Goal: Task Accomplishment & Management: Use online tool/utility

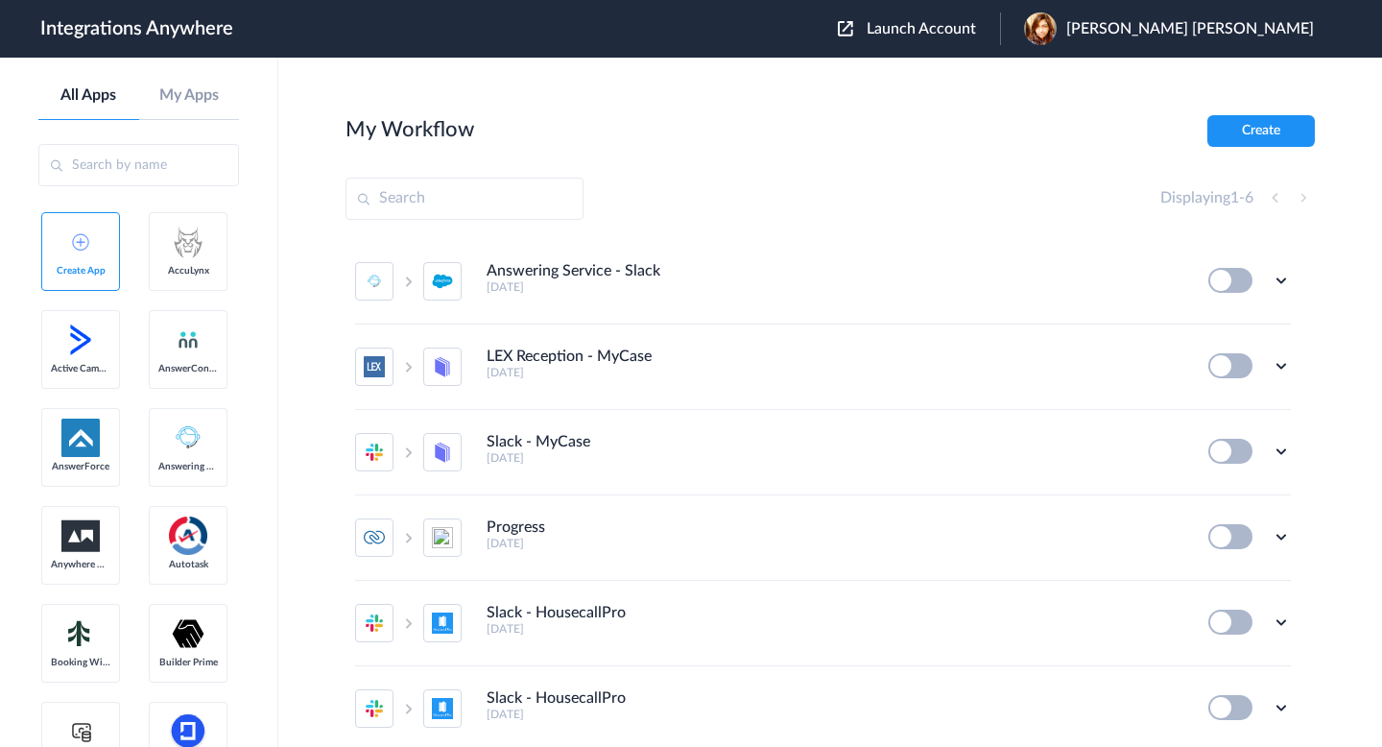
click at [976, 28] on span "Launch Account" at bounding box center [921, 28] width 109 height 15
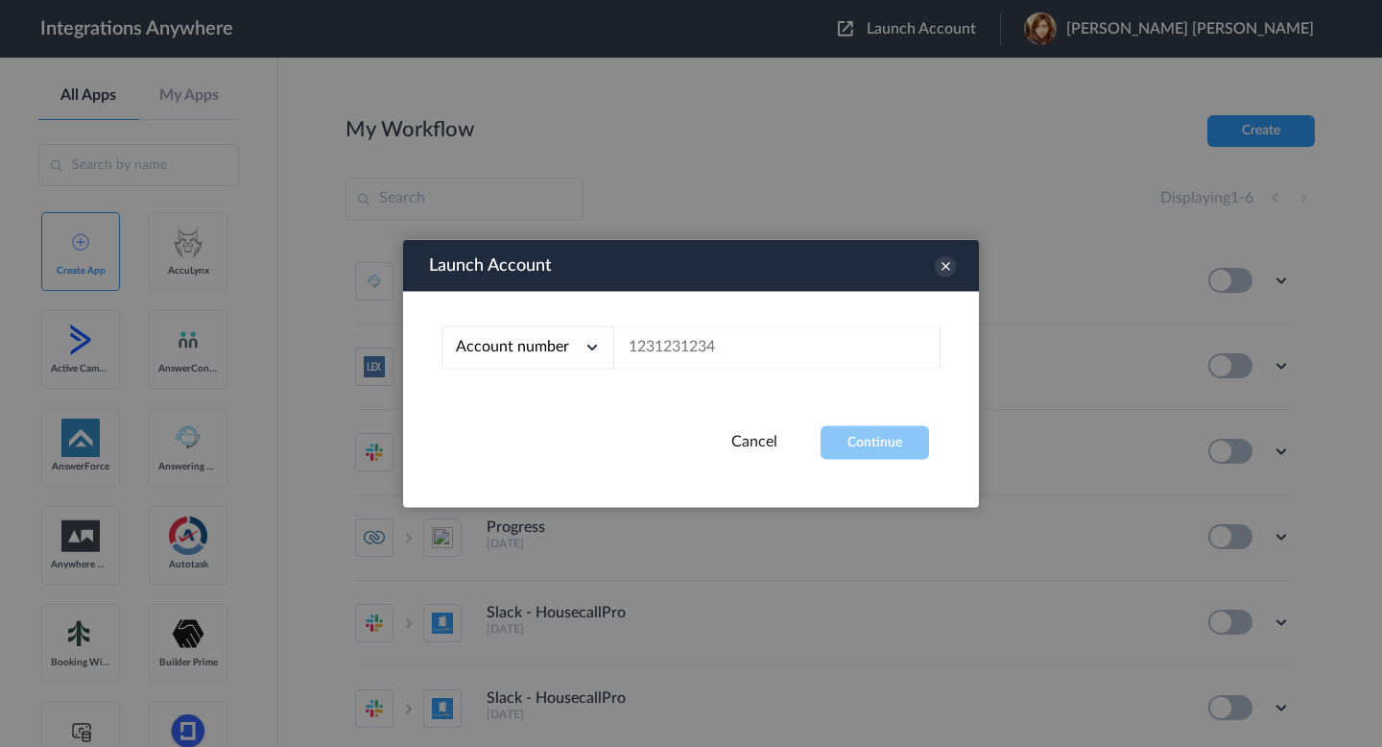
click at [512, 352] on span "Account number" at bounding box center [512, 346] width 113 height 15
click at [529, 435] on li "Email address" at bounding box center [528, 428] width 173 height 36
click at [655, 349] on input "text" at bounding box center [777, 347] width 326 height 43
paste input "[EMAIL_ADDRESS][DOMAIN_NAME]"
click at [855, 442] on button "Continue" at bounding box center [875, 443] width 108 height 34
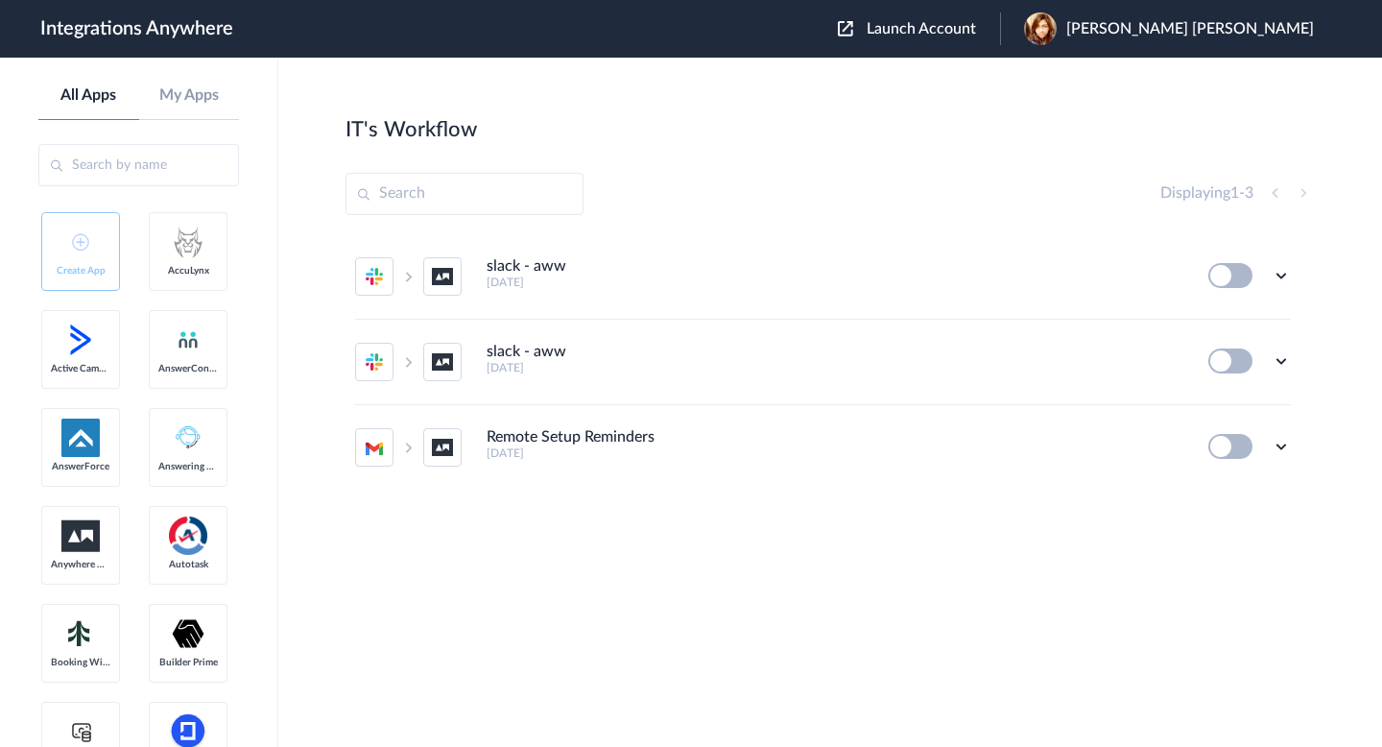
click at [1065, 188] on div "Displaying 1 - 3" at bounding box center [831, 194] width 970 height 42
click at [1240, 29] on span "[PERSON_NAME] [PERSON_NAME]" at bounding box center [1190, 29] width 248 height 18
click at [1238, 78] on li "My Account" at bounding box center [1166, 78] width 333 height 36
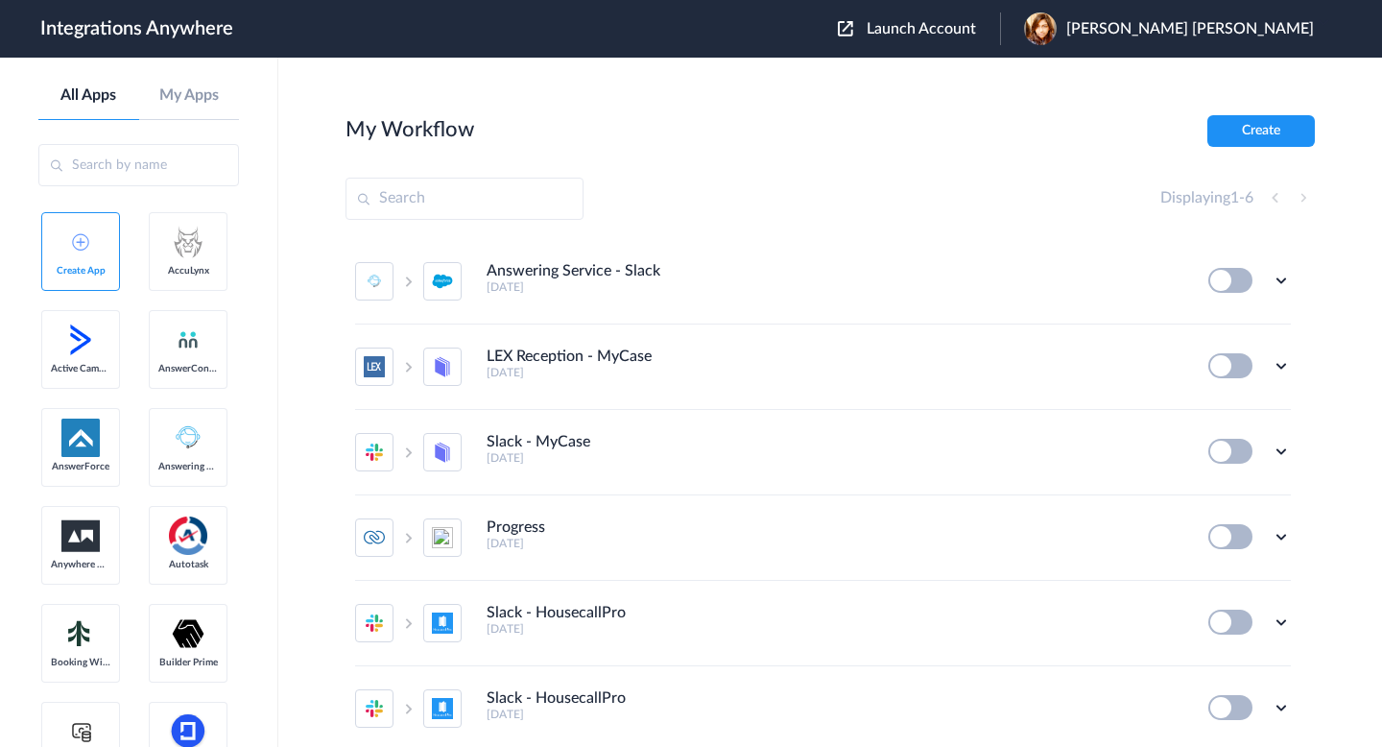
click at [976, 32] on span "Launch Account" at bounding box center [921, 28] width 109 height 15
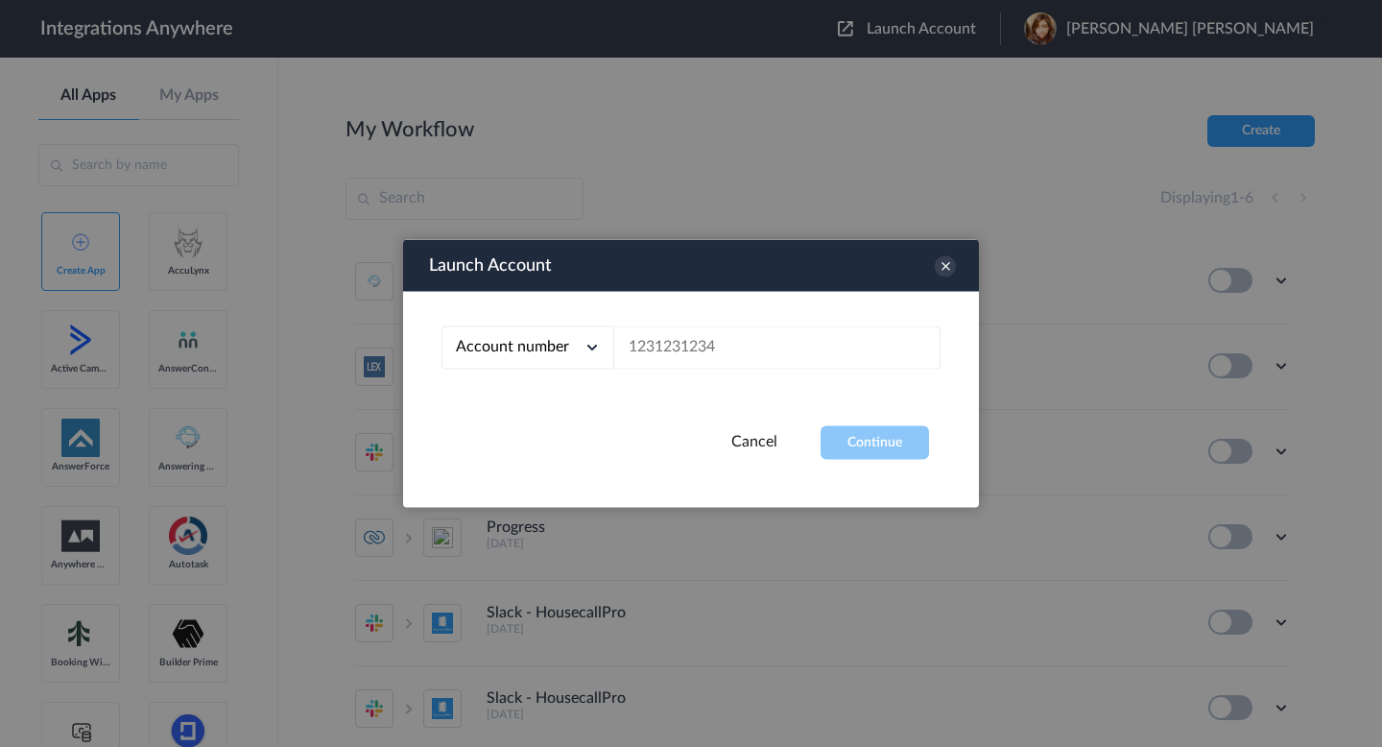
click at [588, 344] on icon at bounding box center [592, 347] width 19 height 19
click at [564, 406] on li "Account number" at bounding box center [528, 392] width 173 height 36
click at [572, 369] on div "Account number" at bounding box center [528, 347] width 173 height 43
click at [559, 424] on li "Email address" at bounding box center [528, 428] width 173 height 36
click at [660, 344] on input "text" at bounding box center [777, 347] width 326 height 43
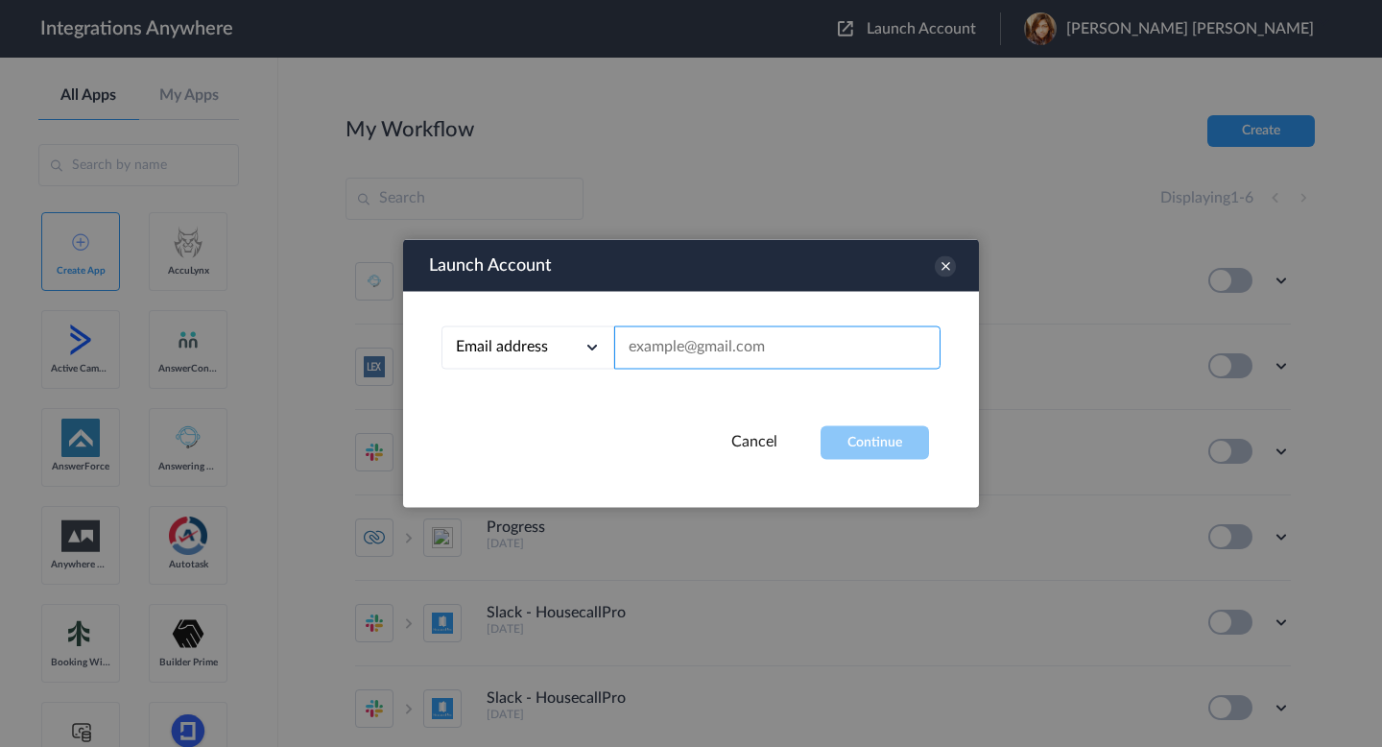
paste input "[EMAIL_ADDRESS][DOMAIN_NAME]"
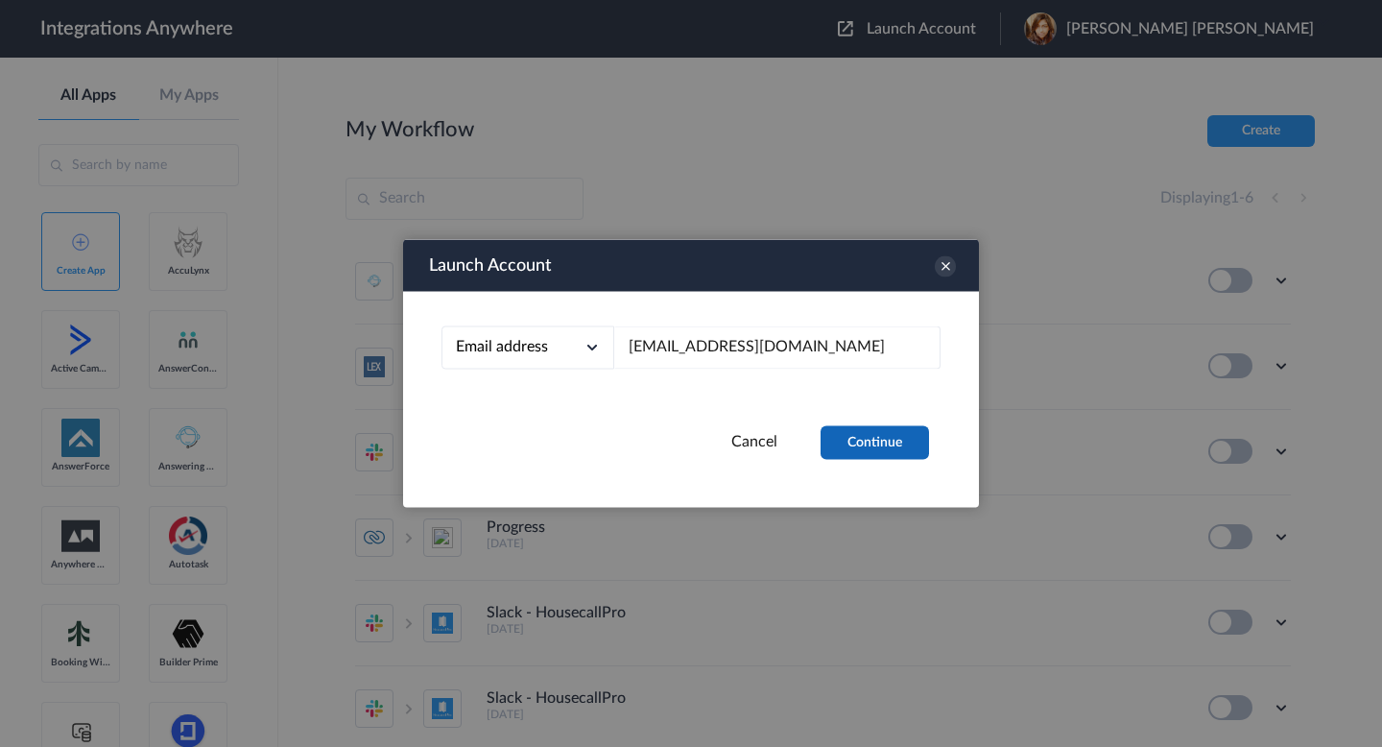
click at [873, 443] on button "Continue" at bounding box center [875, 443] width 108 height 34
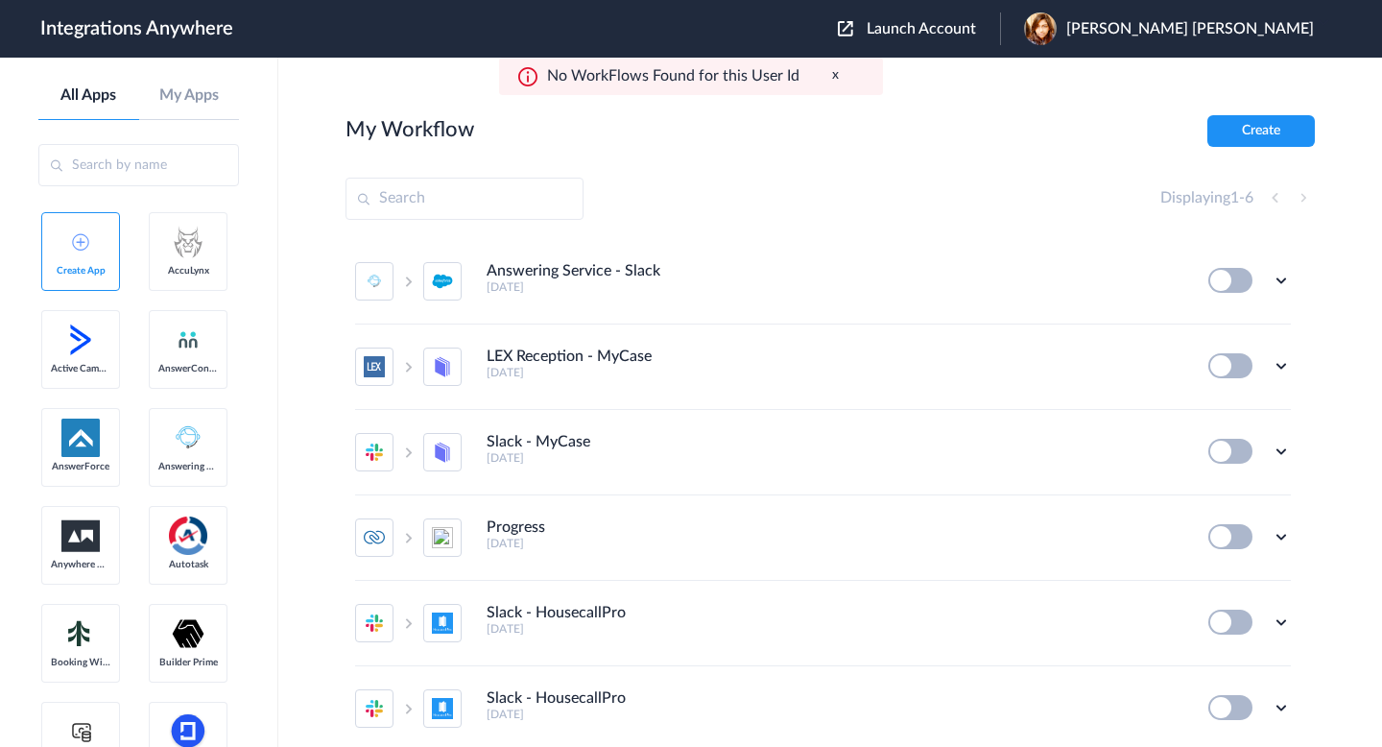
click at [1249, 31] on span "[PERSON_NAME] [PERSON_NAME]" at bounding box center [1190, 29] width 248 height 18
click at [978, 220] on div "Displaying 1 - 6" at bounding box center [831, 199] width 970 height 42
click at [840, 76] on div "No WorkFlows Found for this User Id x" at bounding box center [691, 76] width 384 height 37
click at [836, 76] on div "No WorkFlows Found for this User Id x" at bounding box center [691, 76] width 384 height 37
click at [834, 77] on button "x" at bounding box center [835, 75] width 7 height 16
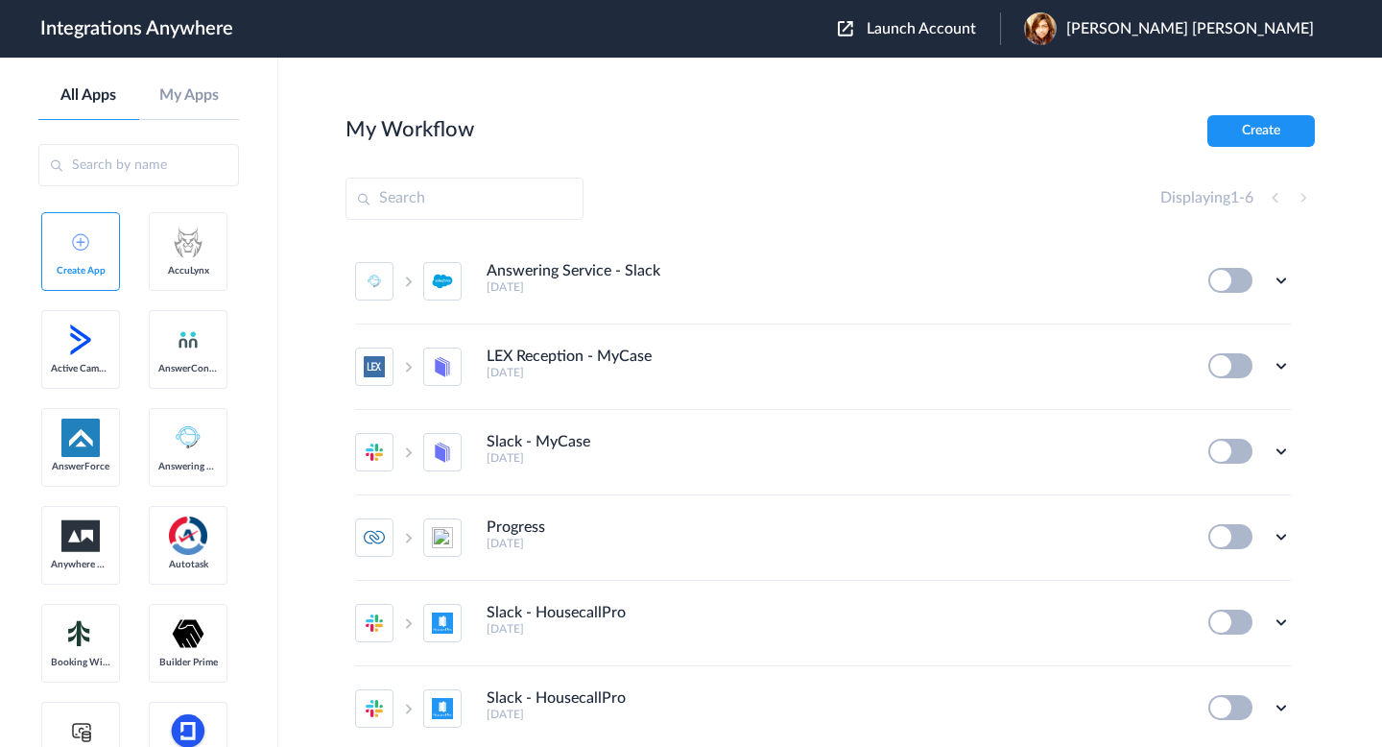
click at [976, 35] on span "Launch Account" at bounding box center [921, 28] width 109 height 15
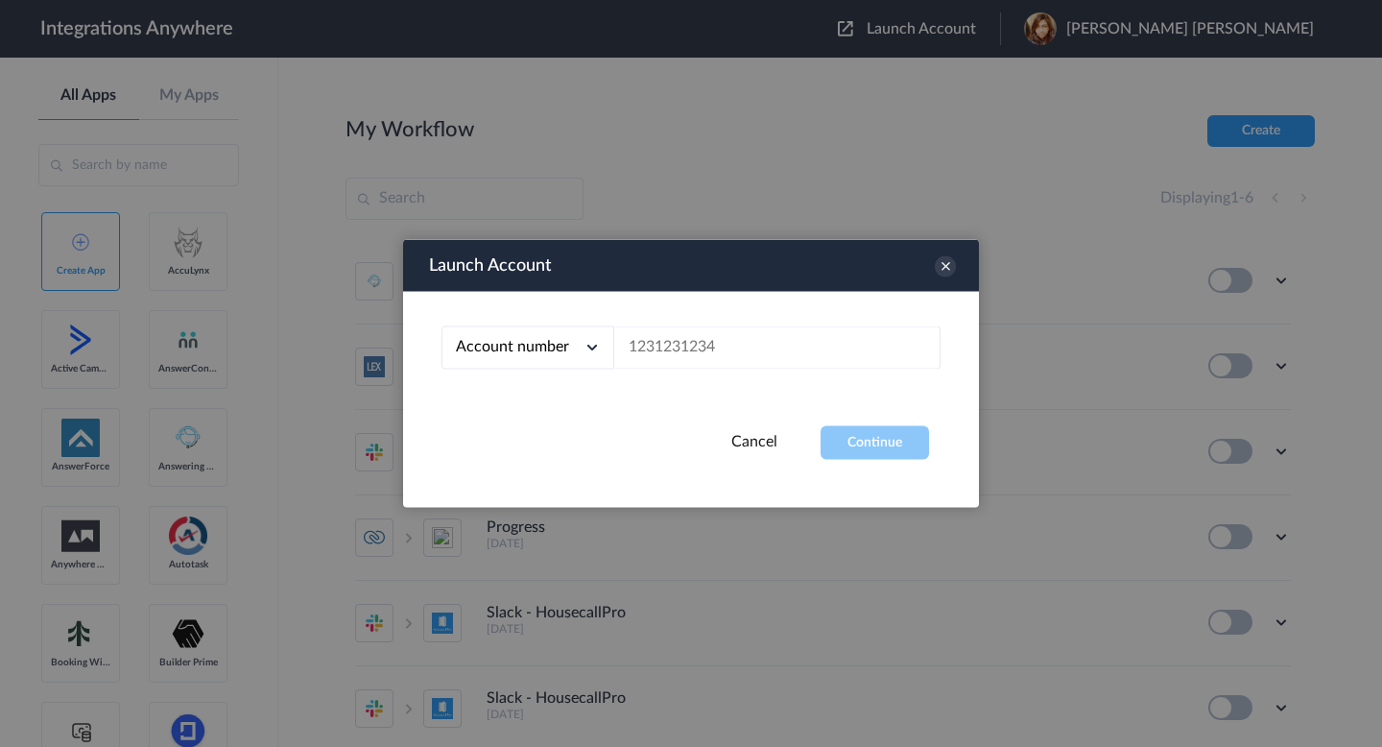
click at [538, 332] on div "Account number" at bounding box center [528, 347] width 173 height 43
click at [544, 409] on li "Account number" at bounding box center [528, 392] width 173 height 36
click at [559, 354] on span "Account number" at bounding box center [512, 346] width 113 height 15
click at [556, 428] on li "Email address" at bounding box center [528, 428] width 173 height 36
click at [659, 348] on input "text" at bounding box center [777, 347] width 326 height 43
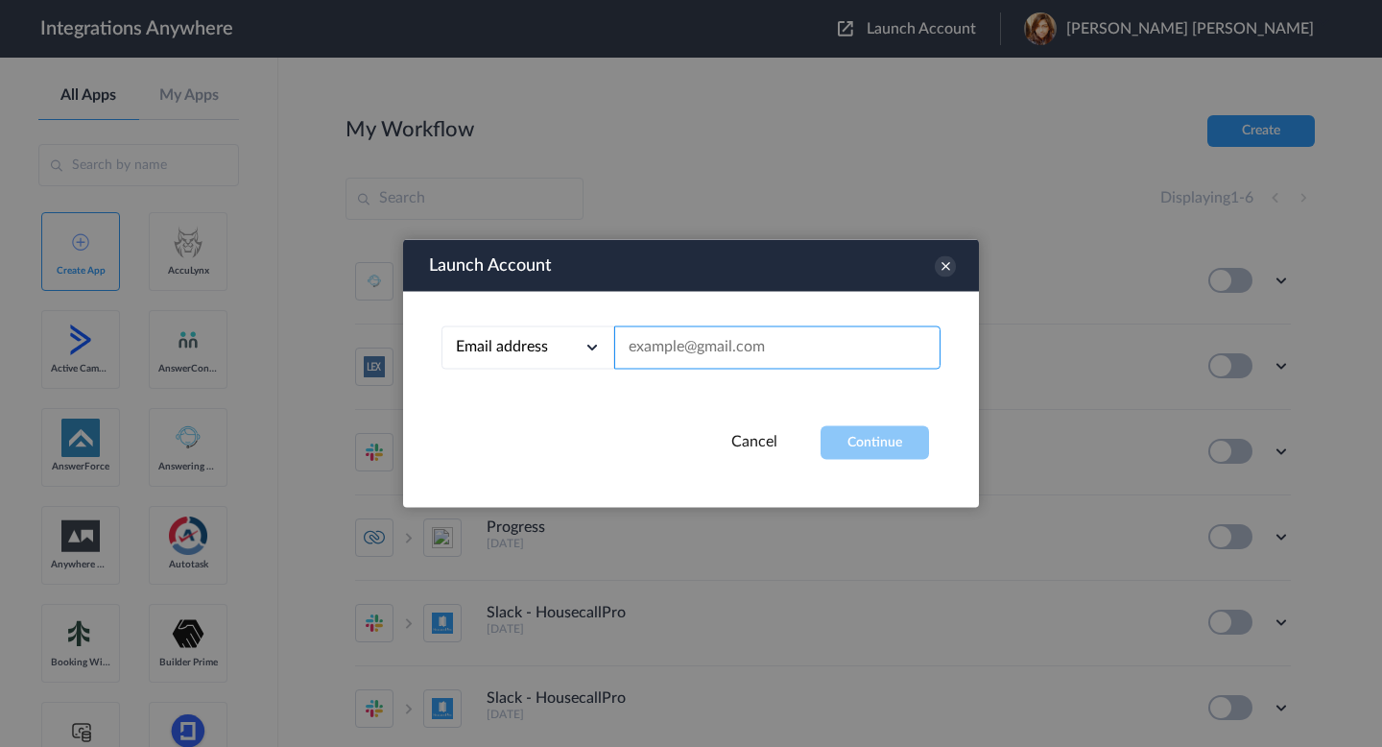
paste input "[EMAIL_ADDRESS][DOMAIN_NAME]"
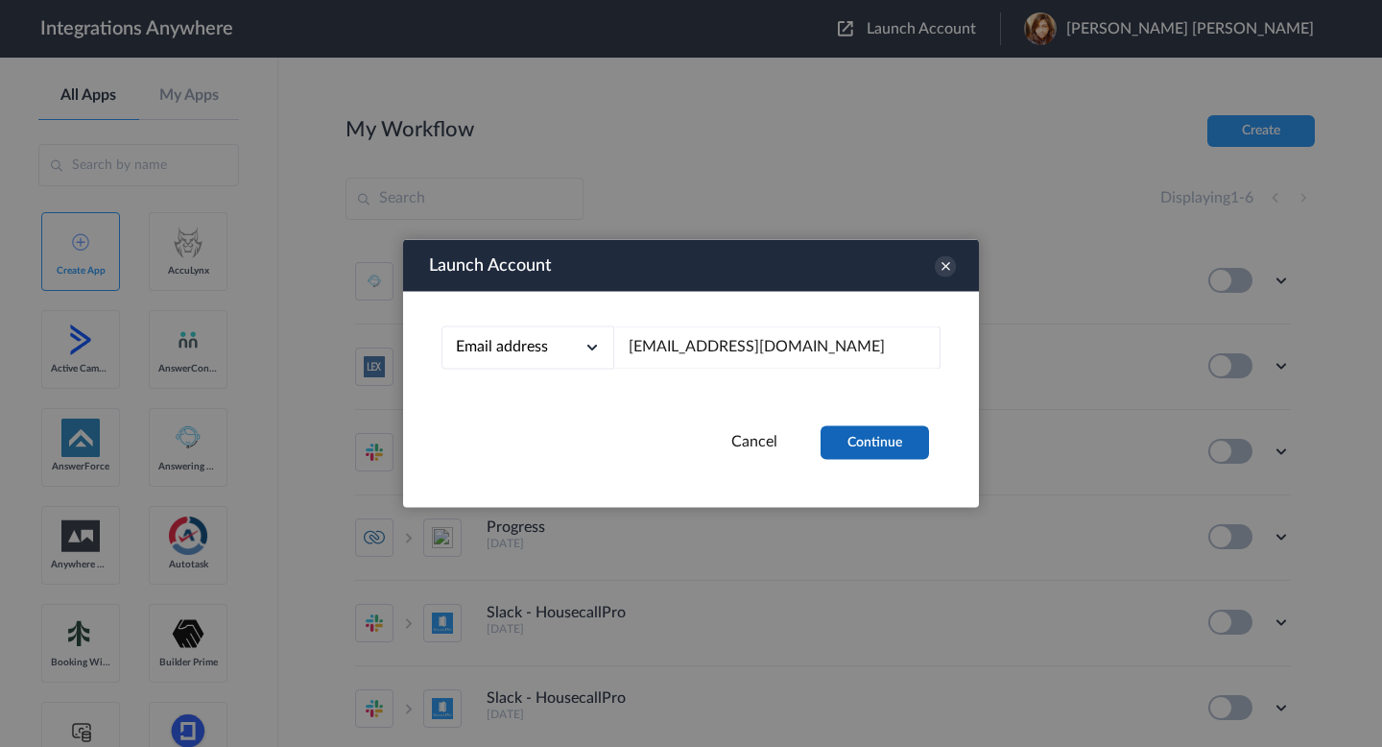
click at [865, 445] on button "Continue" at bounding box center [875, 443] width 108 height 34
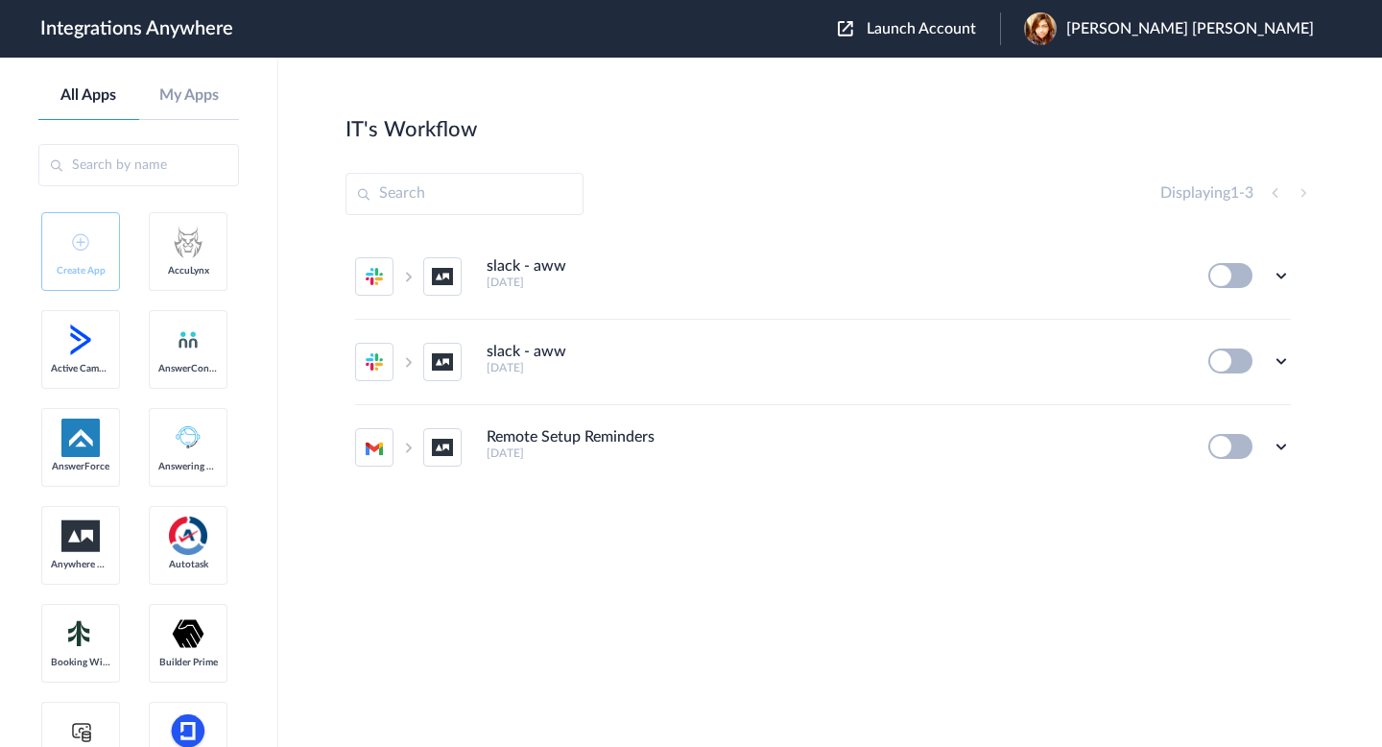
click at [1057, 23] on img at bounding box center [1040, 28] width 33 height 33
click at [1088, 76] on link "My Account" at bounding box center [1051, 77] width 73 height 13
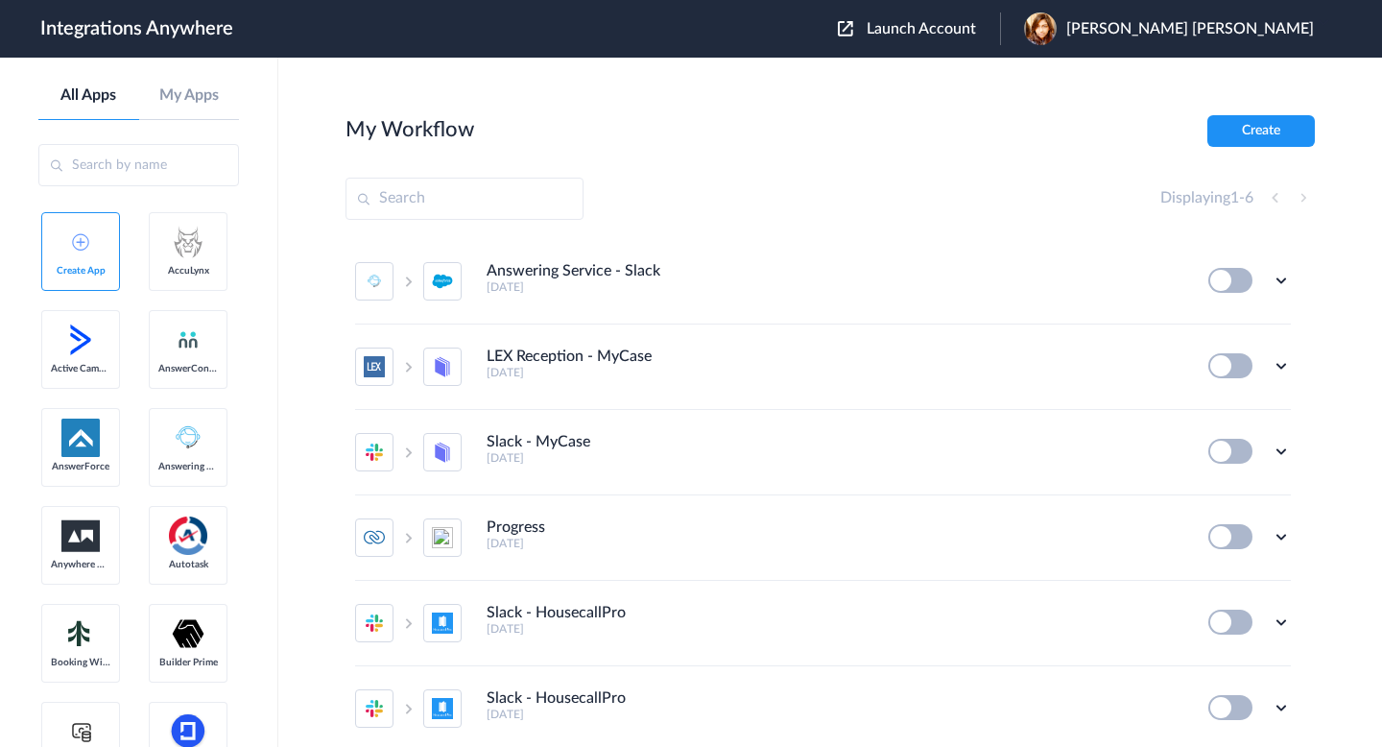
click at [976, 28] on span "Launch Account" at bounding box center [921, 28] width 109 height 15
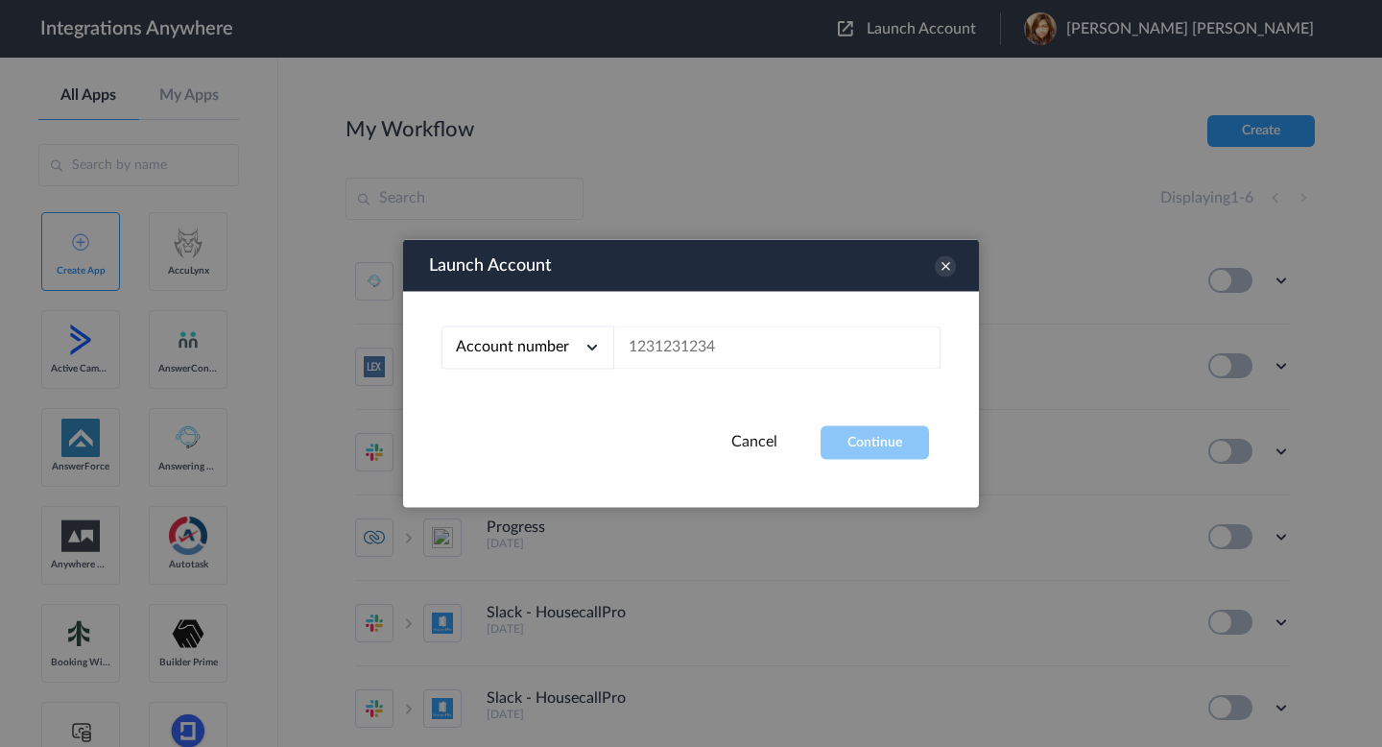
click at [567, 327] on div "Account number" at bounding box center [528, 347] width 173 height 43
click at [563, 415] on li "Email address" at bounding box center [528, 428] width 173 height 36
click at [654, 334] on input "text" at bounding box center [777, 347] width 326 height 43
paste input "[EMAIL_ADDRESS][DOMAIN_NAME]"
type input "[EMAIL_ADDRESS][DOMAIN_NAME]"
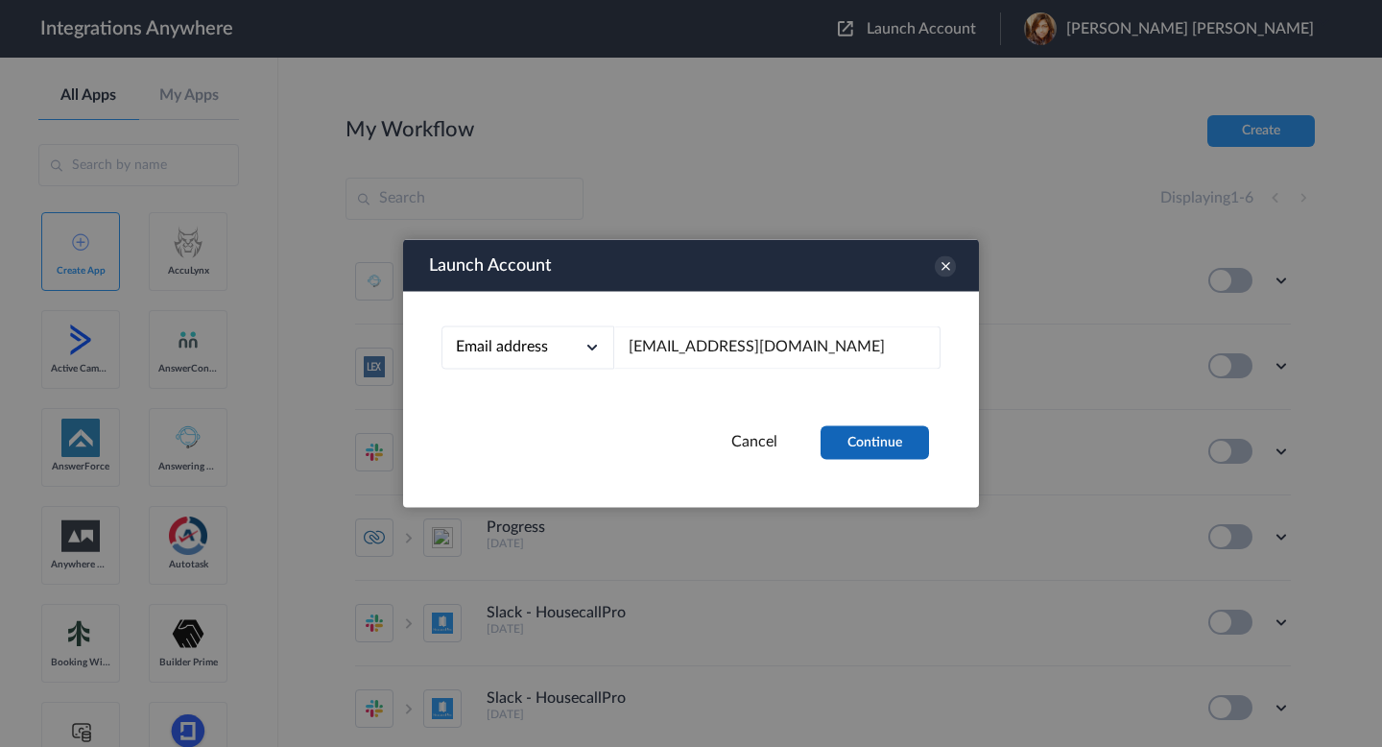
click at [828, 438] on button "Continue" at bounding box center [875, 443] width 108 height 34
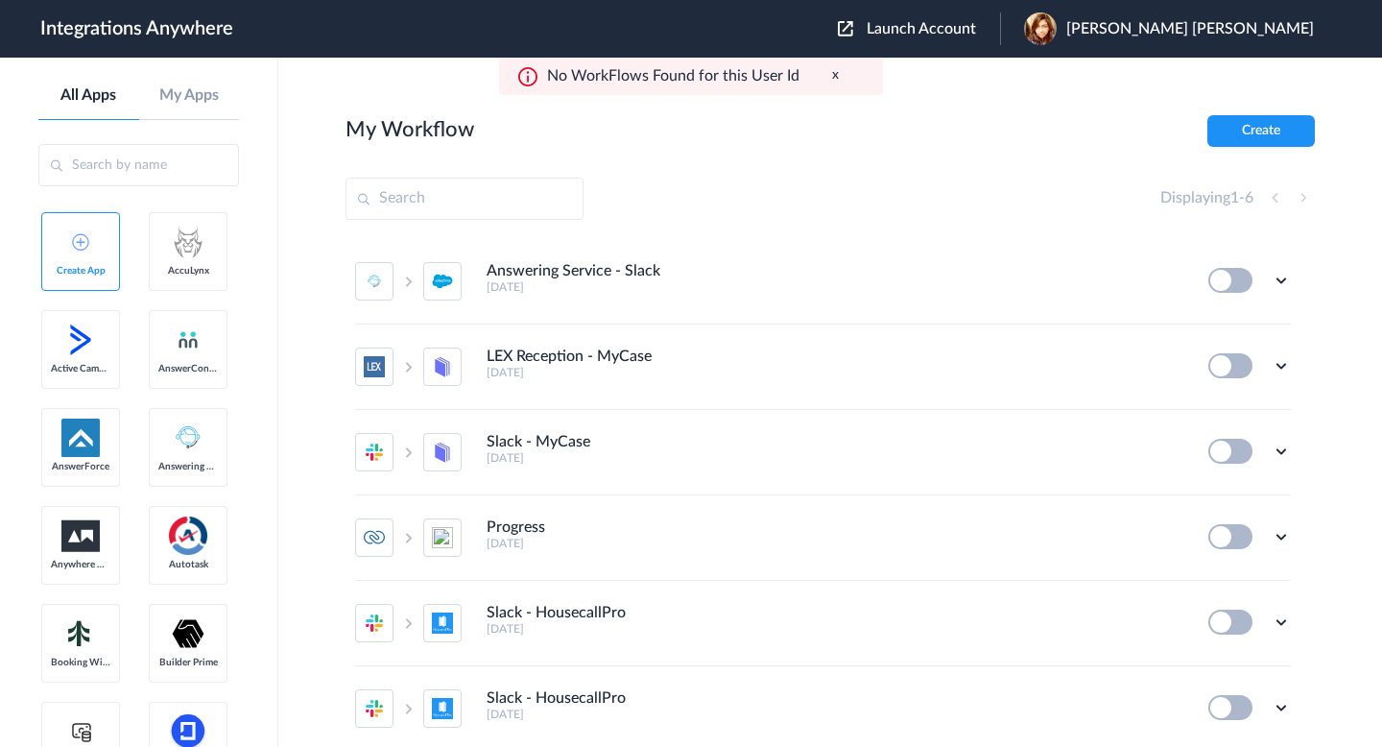
click at [832, 77] on button "x" at bounding box center [835, 75] width 7 height 16
click at [900, 149] on section "My Workflow Create Displaying 1 - 6 Answering Service - Slack [DATE] Edit Task …" at bounding box center [831, 459] width 970 height 689
click at [1218, 25] on span "[PERSON_NAME] [PERSON_NAME]" at bounding box center [1190, 29] width 248 height 18
click at [936, 175] on section "My Workflow Create Displaying 1 - 6 Answering Service - Slack [DATE] Edit Task …" at bounding box center [831, 459] width 970 height 689
